Goal: Find specific page/section: Find specific page/section

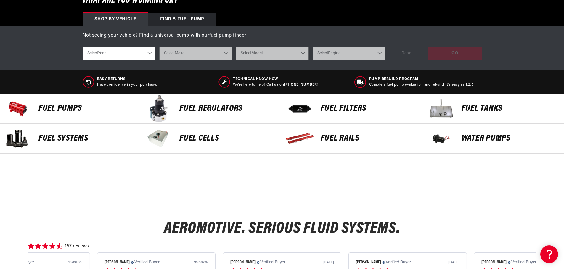
scroll to position [207, 0]
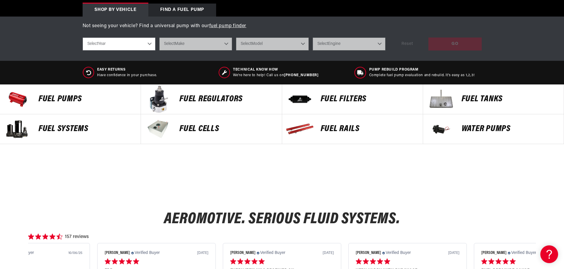
click at [200, 127] on p "FUEL Cells" at bounding box center [227, 129] width 96 height 9
click at [49, 129] on p "Fuel Systems" at bounding box center [86, 129] width 96 height 9
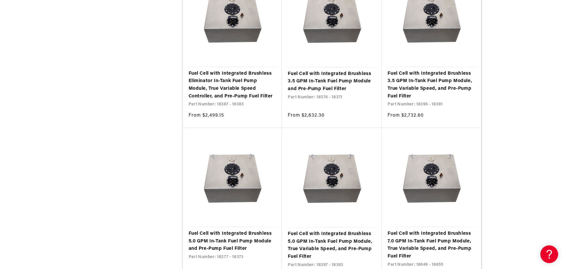
scroll to position [503, 0]
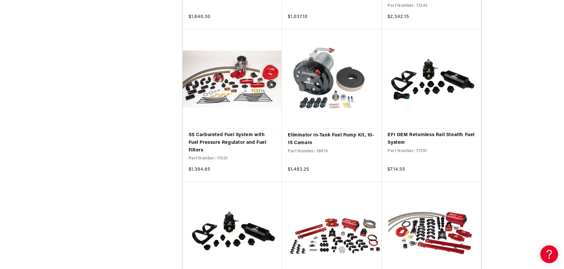
scroll to position [592, 0]
